Goal: Information Seeking & Learning: Learn about a topic

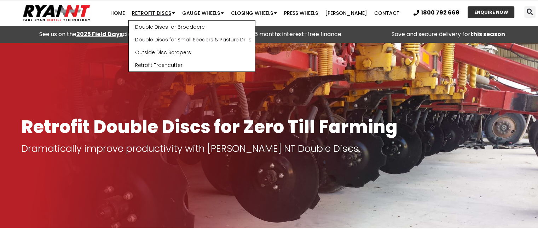
click at [158, 38] on link "Double Discs for Small Seeders & Pasture Drills" at bounding box center [192, 39] width 126 height 13
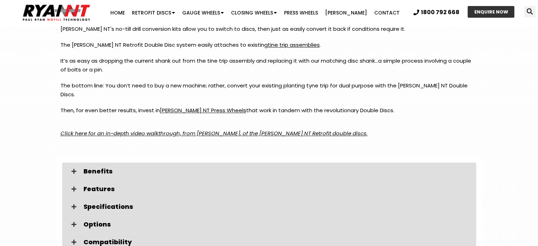
scroll to position [1060, 0]
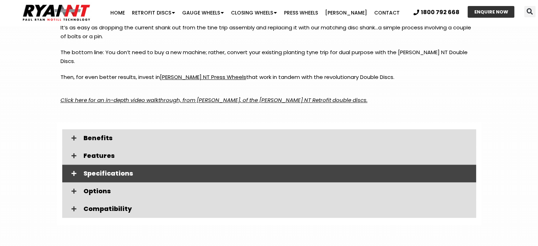
click at [100, 170] on span "Specifications" at bounding box center [276, 173] width 387 height 6
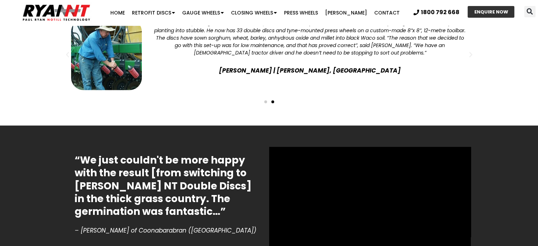
scroll to position [1732, 0]
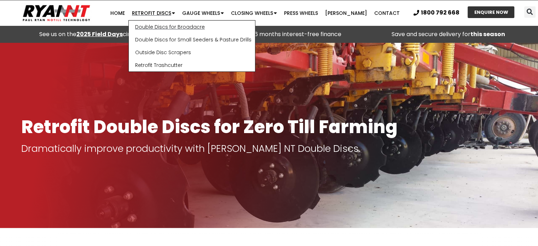
click at [170, 24] on link "Double Discs for Broadacre" at bounding box center [192, 26] width 126 height 13
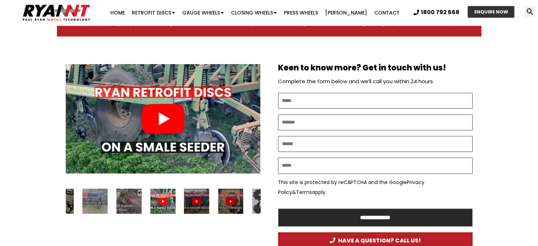
scroll to position [353, 0]
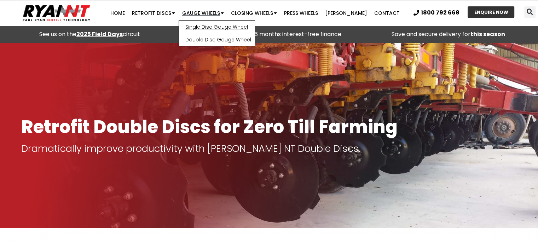
click at [203, 24] on link "Single Disc Gauge Wheel" at bounding box center [217, 26] width 76 height 13
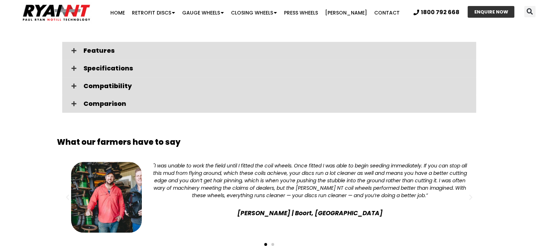
scroll to position [1202, 0]
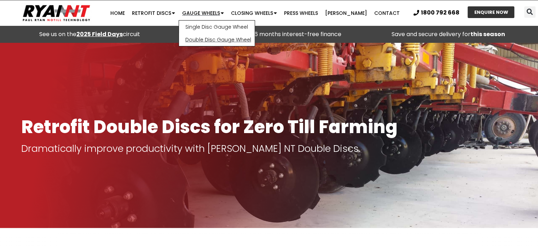
click at [208, 40] on link "Double Disc Gauge Wheel" at bounding box center [217, 39] width 76 height 13
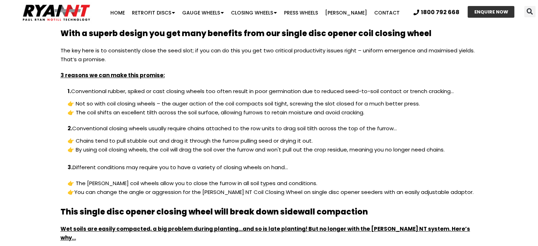
scroll to position [742, 0]
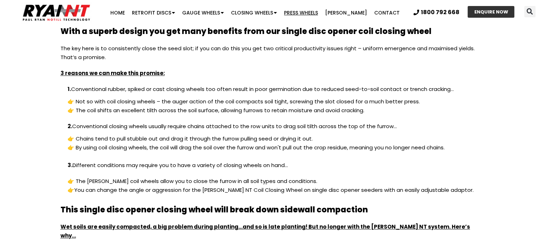
click at [301, 11] on link "Press Wheels" at bounding box center [300, 13] width 41 height 14
